Goal: Check status: Check status

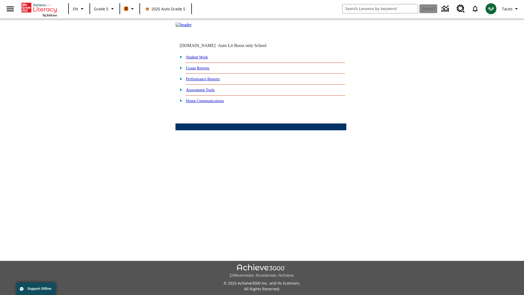
click at [201, 59] on link "Student Work" at bounding box center [197, 57] width 22 height 4
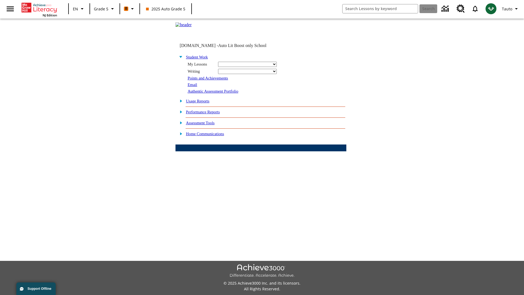
select select "/options/reports/?report_id=12&atype=4&section=2"
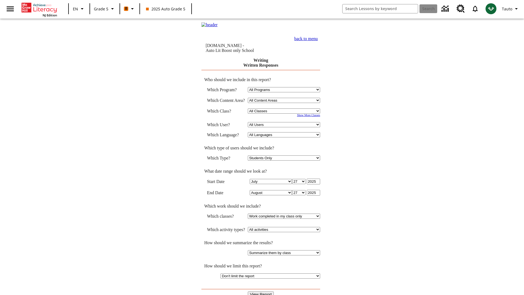
click at [285, 111] on select "Select a Class: All Classes 2025 Auto Grade 5 OL 2025 Auto Grade 6" at bounding box center [284, 110] width 72 height 5
select select "11133131"
select select "21437107"
click at [261, 291] on input "View Report" at bounding box center [261, 294] width 26 height 6
